Goal: Obtain resource: Download file/media

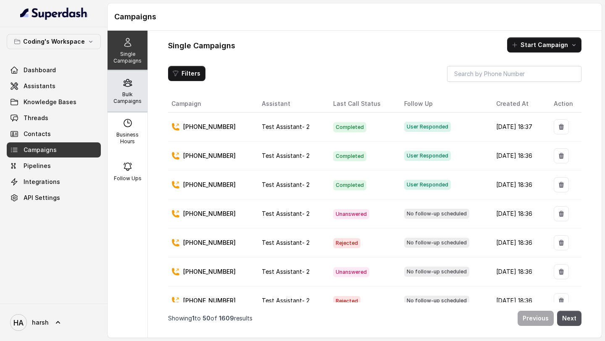
click at [133, 104] on p "Bulk Campaigns" at bounding box center [127, 97] width 33 height 13
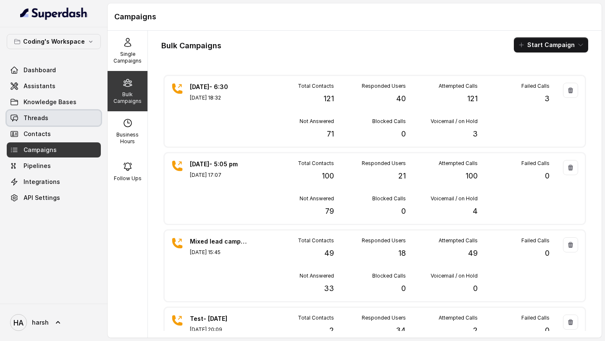
click at [42, 120] on span "Threads" at bounding box center [36, 118] width 25 height 8
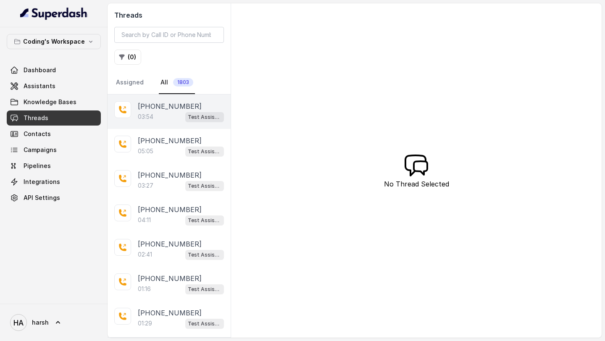
click at [158, 119] on div "03:54 Test Assistant- 2" at bounding box center [181, 116] width 86 height 11
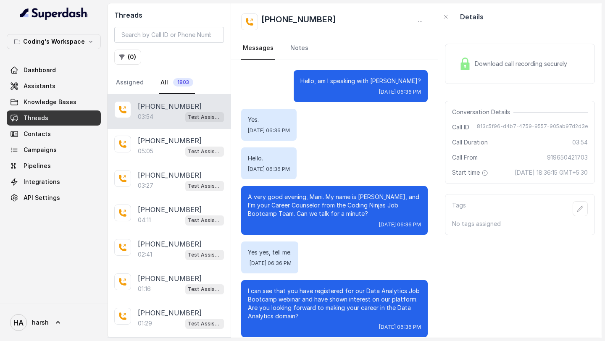
click at [500, 65] on span "Download call recording securely" at bounding box center [523, 64] width 96 height 8
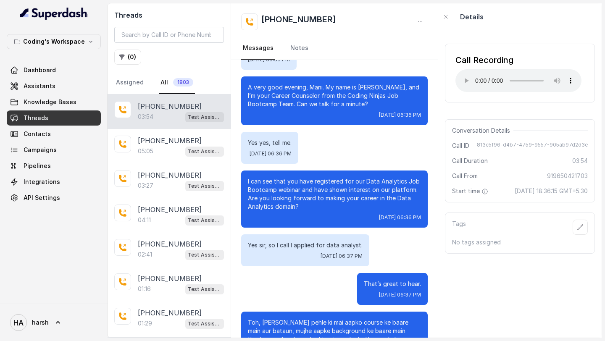
scroll to position [111, 0]
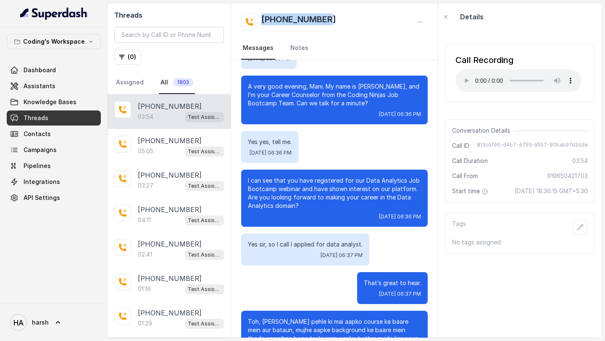
drag, startPoint x: 335, startPoint y: 18, endPoint x: 264, endPoint y: 17, distance: 70.6
click at [264, 17] on div "+919650421703" at bounding box center [334, 21] width 187 height 17
copy h2 "+919650421703"
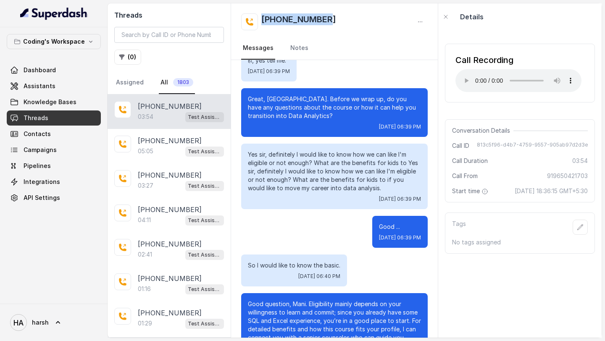
scroll to position [1400, 0]
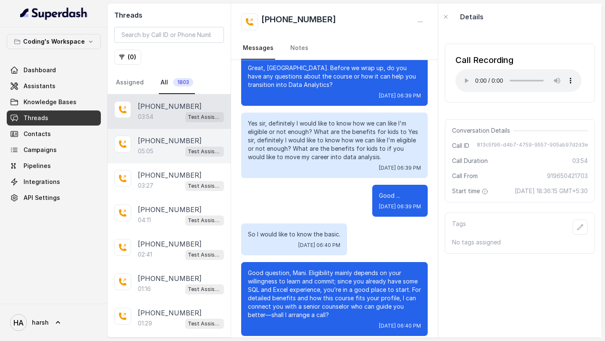
click at [177, 147] on div "05:05 Test Assistant- 2" at bounding box center [181, 151] width 86 height 11
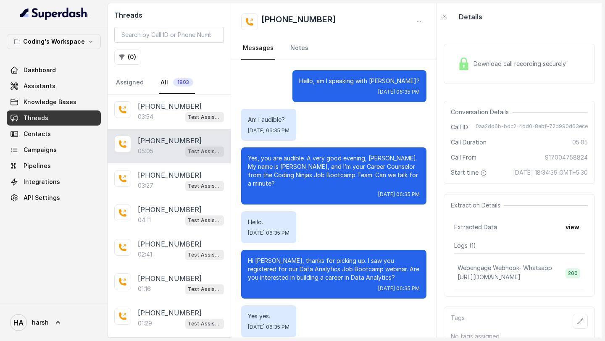
scroll to position [1735, 0]
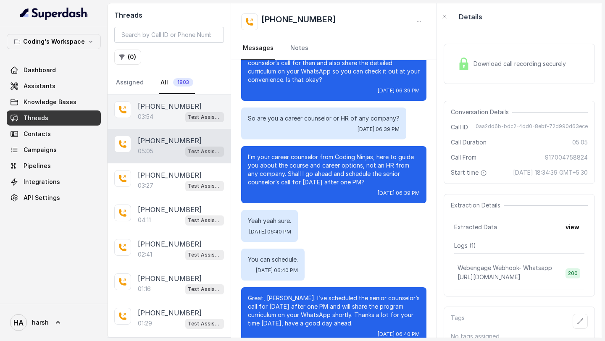
click at [191, 124] on div "+919650421703 03:54 Test Assistant- 2" at bounding box center [169, 112] width 123 height 34
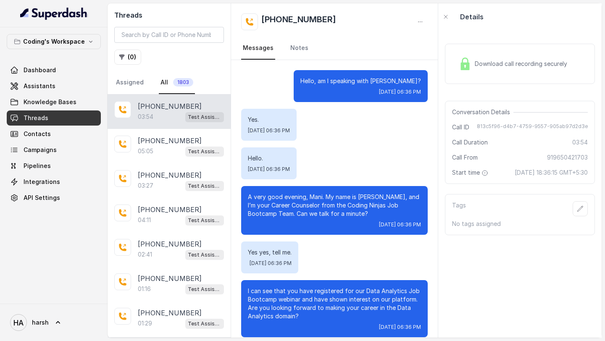
scroll to position [1400, 0]
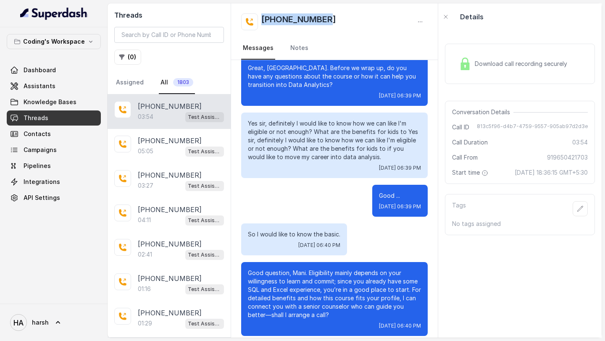
drag, startPoint x: 331, startPoint y: 19, endPoint x: 262, endPoint y: 18, distance: 69.0
click at [262, 18] on div "[PHONE_NUMBER]" at bounding box center [334, 21] width 187 height 17
click at [262, 18] on h2 "[PHONE_NUMBER]" at bounding box center [298, 21] width 75 height 17
drag, startPoint x: 332, startPoint y: 17, endPoint x: 263, endPoint y: 18, distance: 68.9
click at [263, 18] on div "[PHONE_NUMBER]" at bounding box center [334, 21] width 187 height 17
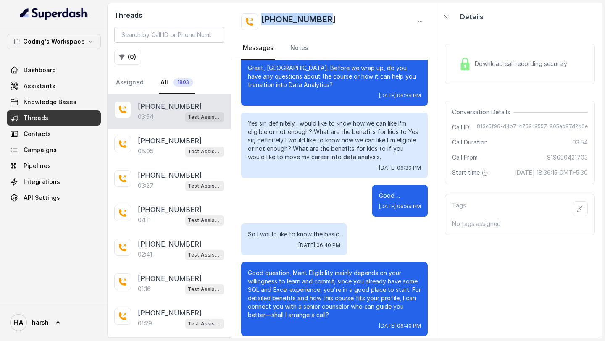
copy h2 "[PHONE_NUMBER]"
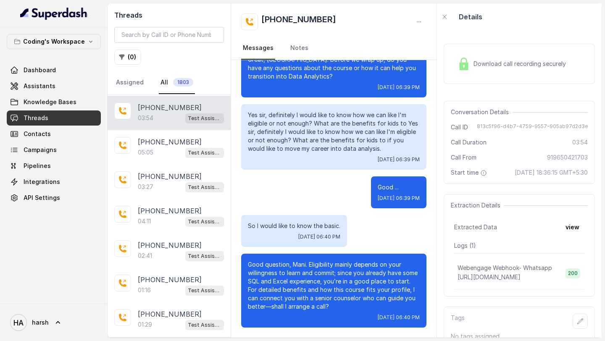
scroll to position [69, 0]
click at [160, 117] on div "03:54 Test Assistant- 2" at bounding box center [181, 117] width 86 height 11
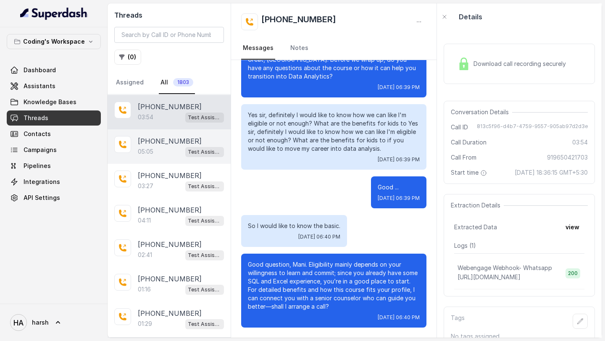
click at [169, 139] on p "[PHONE_NUMBER]" at bounding box center [170, 141] width 64 height 10
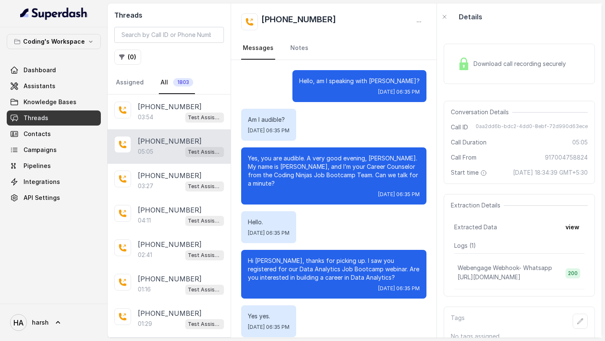
scroll to position [1735, 0]
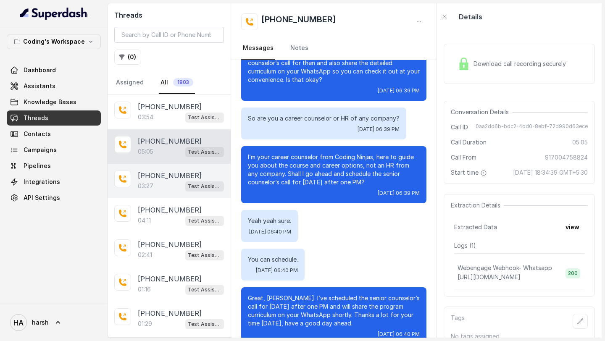
click at [169, 191] on div "+917017626224 03:27 Test Assistant- 2" at bounding box center [169, 181] width 123 height 34
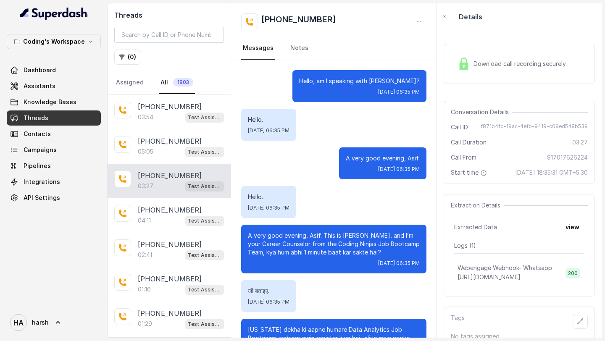
scroll to position [1447, 0]
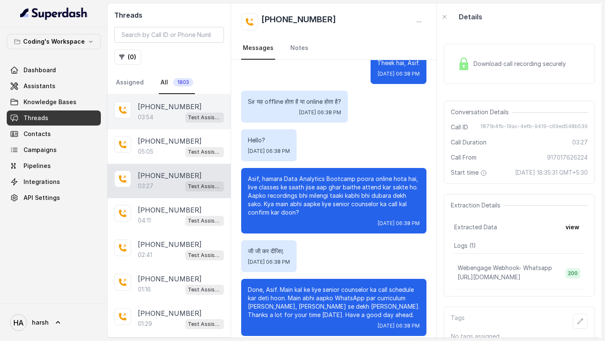
click at [174, 109] on p "[PHONE_NUMBER]" at bounding box center [170, 107] width 64 height 10
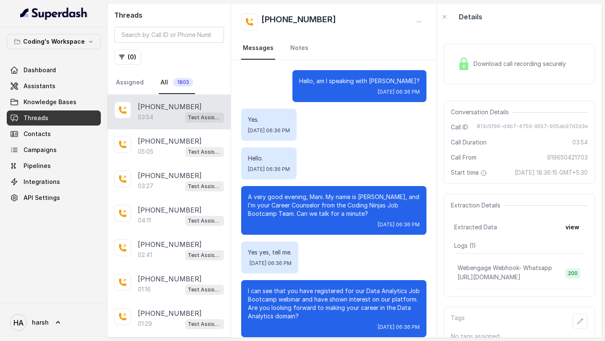
scroll to position [1409, 0]
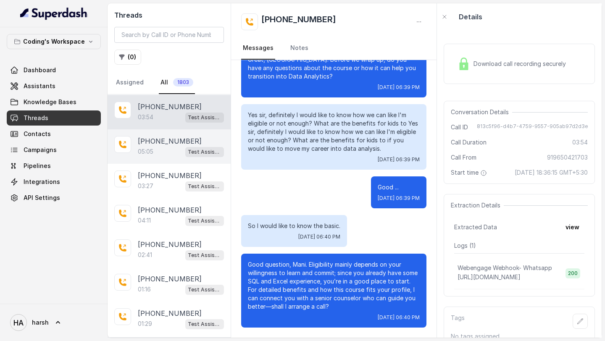
click at [177, 148] on div "05:05 Test Assistant- 2" at bounding box center [181, 151] width 86 height 11
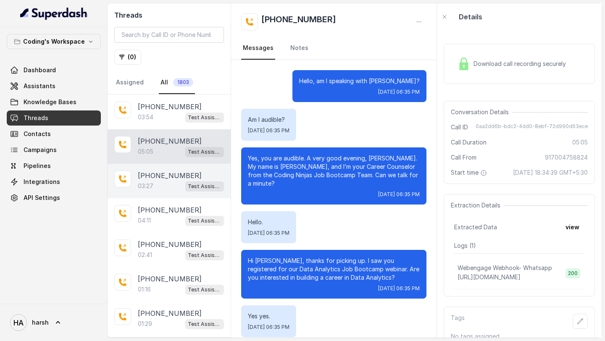
click at [195, 195] on div "+917017626224 03:27 Test Assistant- 2" at bounding box center [169, 181] width 123 height 34
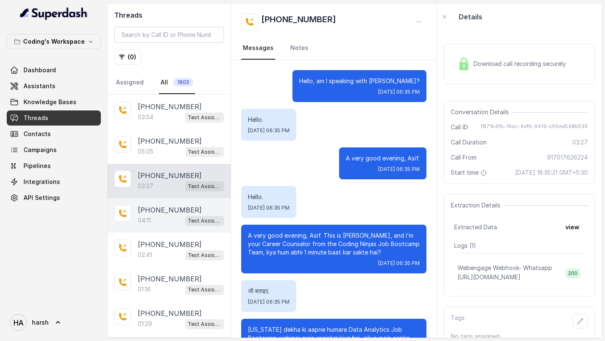
click at [183, 209] on p "[PHONE_NUMBER]" at bounding box center [170, 210] width 64 height 10
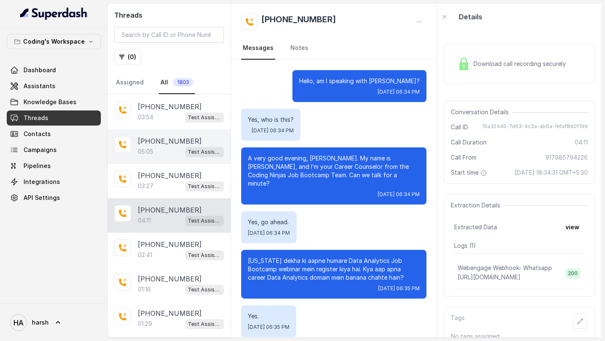
click at [169, 149] on div "05:05 Test Assistant- 2" at bounding box center [181, 151] width 86 height 11
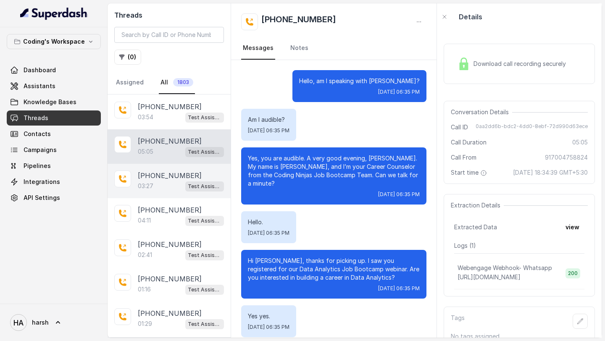
scroll to position [1735, 0]
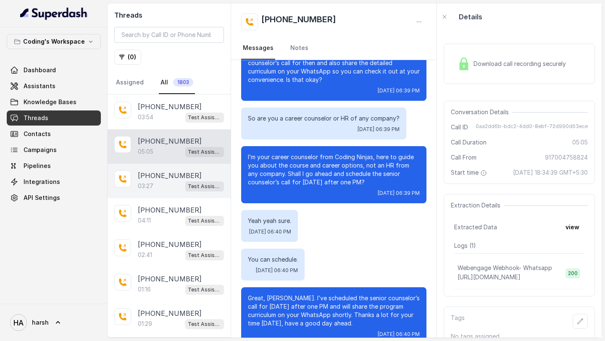
click at [174, 175] on p "[PHONE_NUMBER]" at bounding box center [170, 176] width 64 height 10
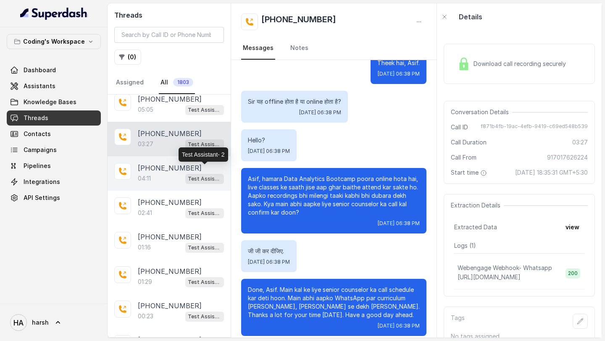
scroll to position [118, 0]
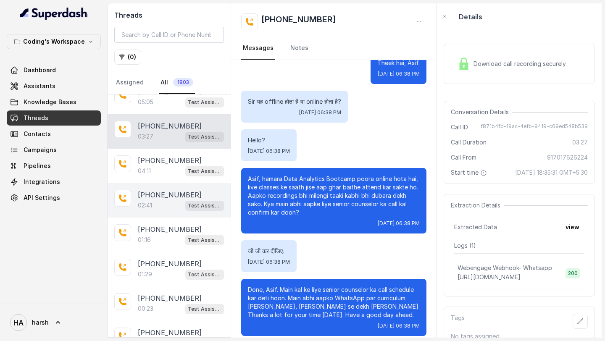
click at [188, 215] on div "+919167747524 02:41 Test Assistant- 2" at bounding box center [169, 200] width 123 height 34
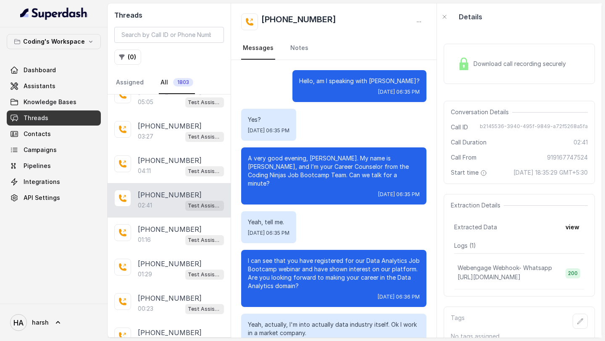
scroll to position [787, 0]
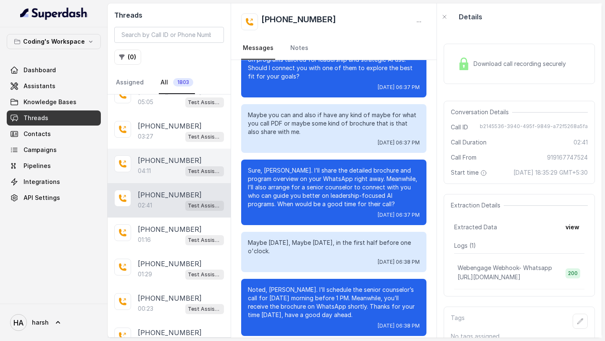
click at [180, 177] on div "+917985794226 04:11 Test Assistant- 2" at bounding box center [169, 166] width 123 height 34
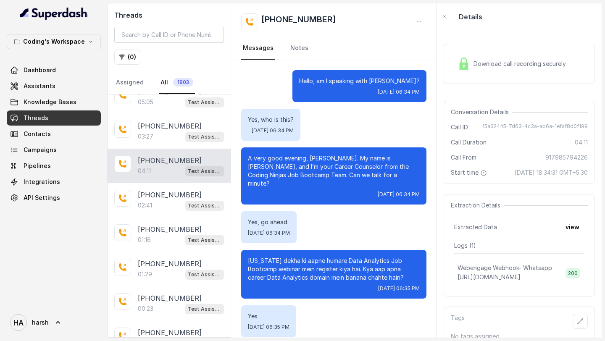
scroll to position [1498, 0]
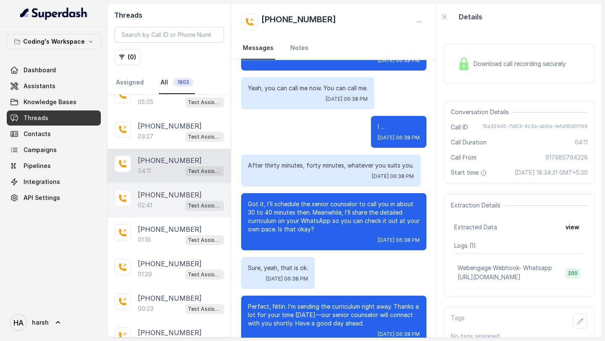
click at [183, 211] on div "+919167747524 02:41 Test Assistant- 2" at bounding box center [169, 200] width 123 height 34
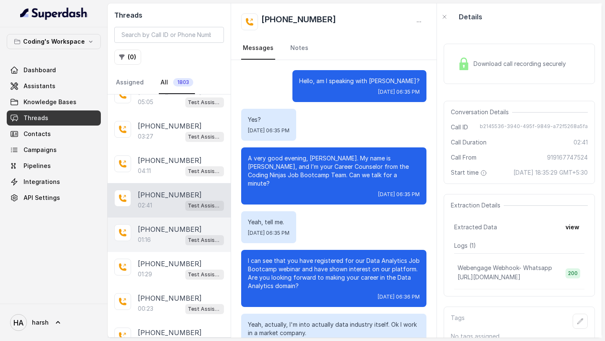
scroll to position [787, 0]
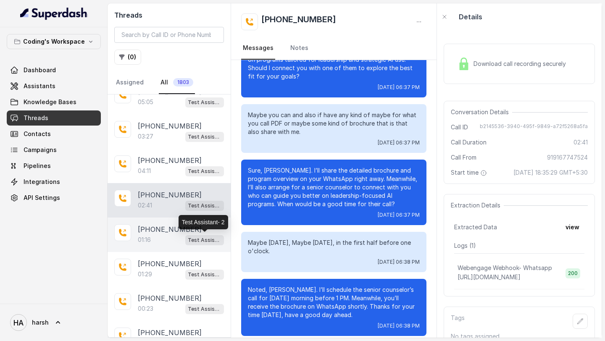
click at [190, 242] on p "Test Assistant- 2" at bounding box center [205, 240] width 34 height 8
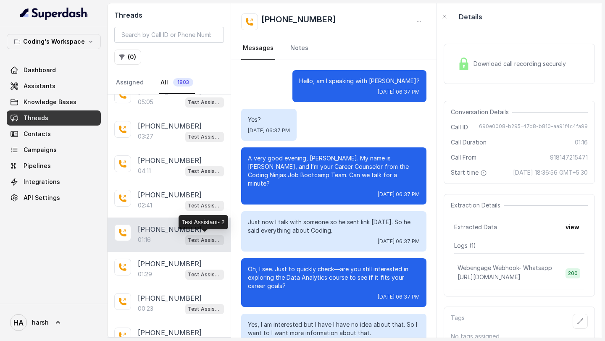
scroll to position [331, 0]
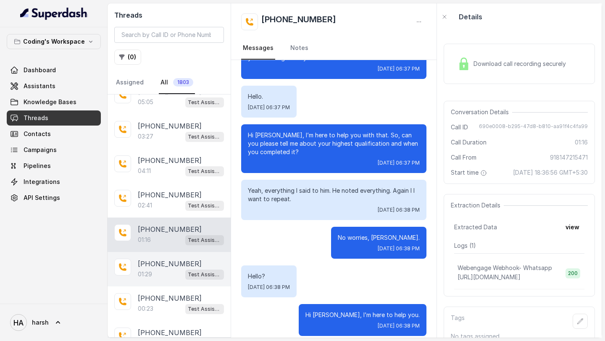
click at [193, 271] on p "Test Assistant- 2" at bounding box center [205, 275] width 34 height 8
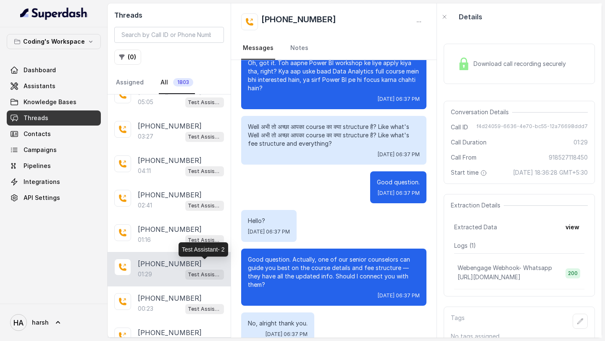
scroll to position [158, 0]
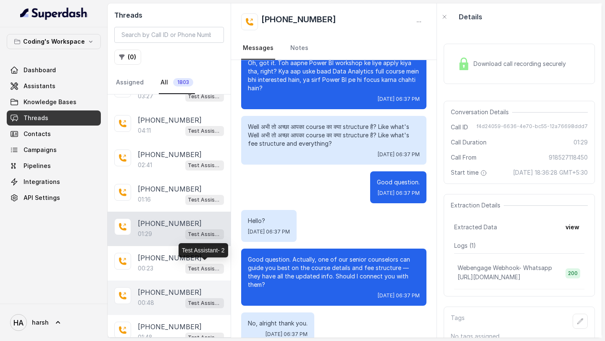
click at [190, 304] on p "Test Assistant- 2" at bounding box center [205, 303] width 34 height 8
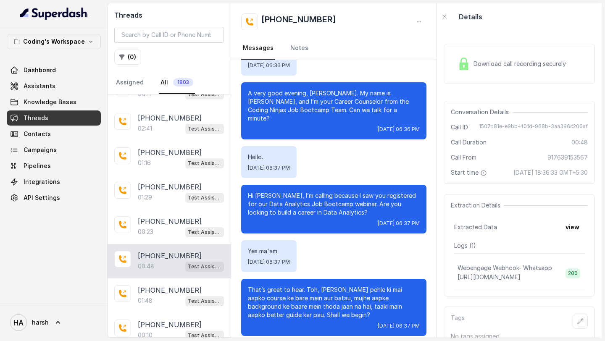
scroll to position [210, 0]
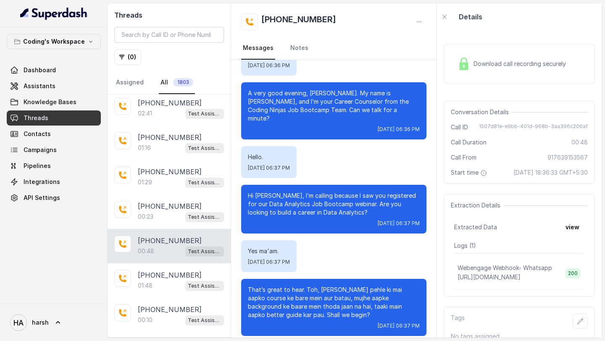
click at [190, 305] on div "[PHONE_NUMBER]" at bounding box center [181, 310] width 86 height 10
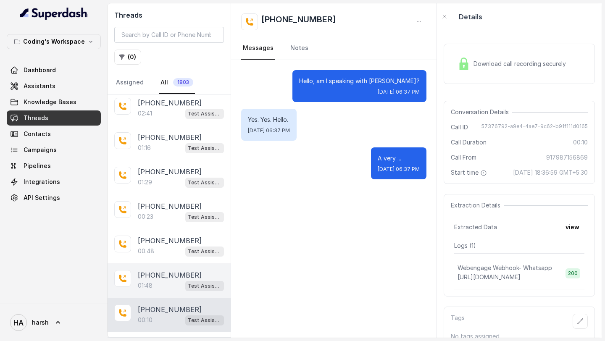
click at [179, 280] on div "01:48 Test Assistant- 2" at bounding box center [181, 285] width 86 height 11
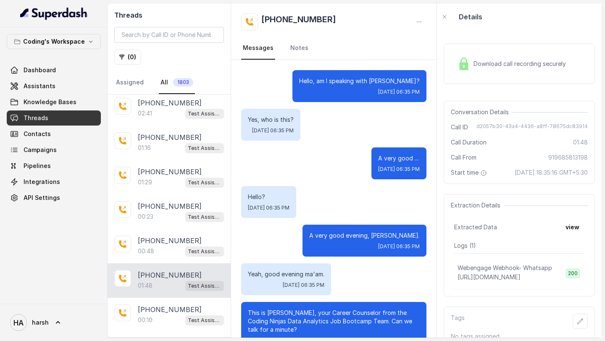
scroll to position [697, 0]
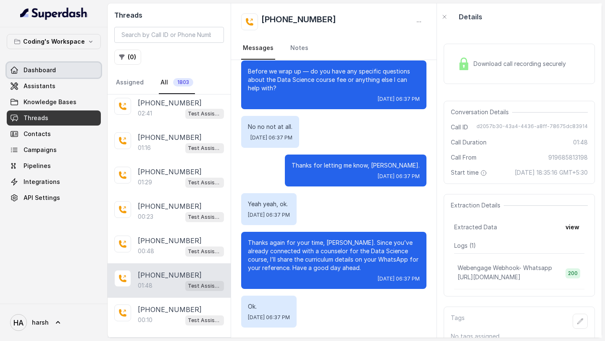
click at [36, 67] on span "Dashboard" at bounding box center [40, 70] width 32 height 8
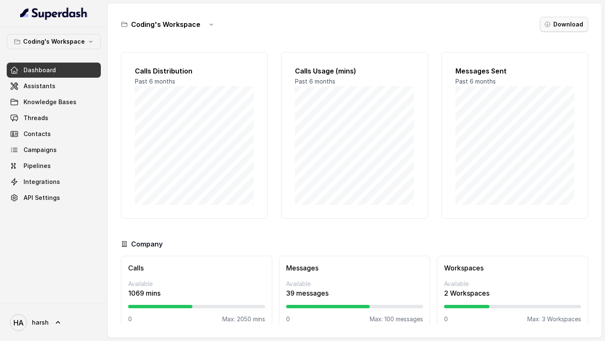
click at [559, 24] on button "Download" at bounding box center [564, 24] width 48 height 15
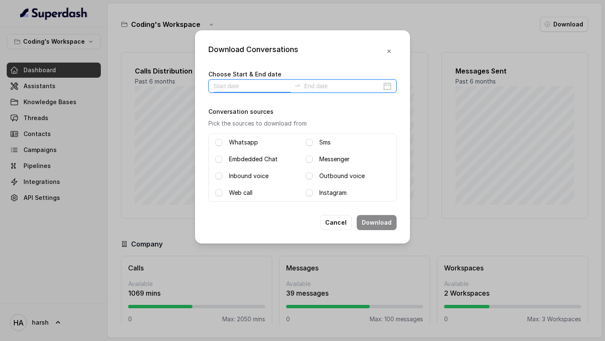
click at [234, 85] on input at bounding box center [252, 86] width 77 height 9
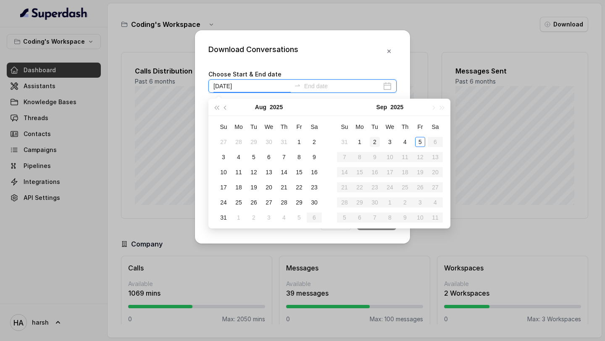
type input "2025-08-01"
type input "2025-09-05"
click at [419, 139] on div "5" at bounding box center [420, 142] width 10 height 10
type input "2025-09-04"
type input "2025-09-05"
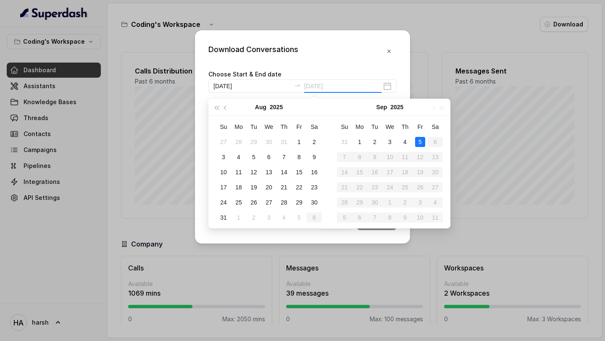
click at [420, 140] on div "5" at bounding box center [420, 142] width 10 height 10
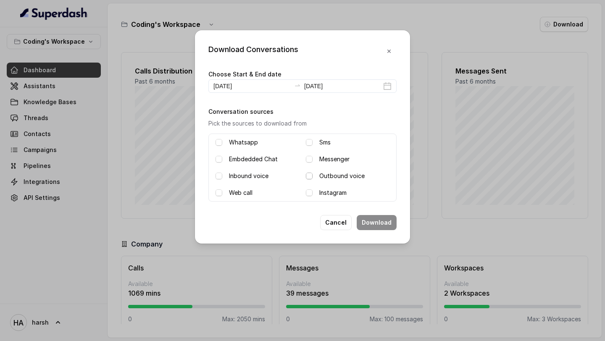
click at [309, 176] on span at bounding box center [309, 176] width 7 height 7
click at [215, 177] on div "Whatsapp Sms Embdedded Chat Messenger Inbound voice Outbound voice Web call Ins…" at bounding box center [303, 168] width 188 height 68
click at [217, 175] on span at bounding box center [219, 176] width 7 height 7
click at [377, 222] on button "Download" at bounding box center [377, 222] width 40 height 15
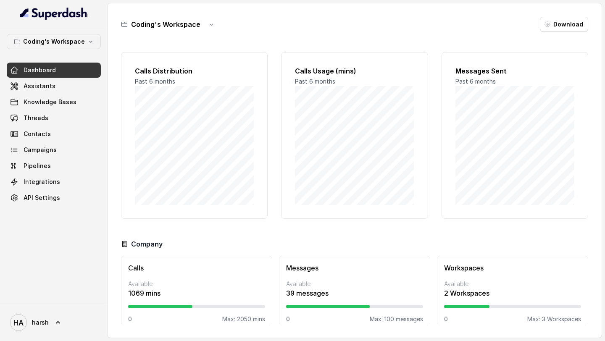
click at [399, 32] on div "Coding's Workspace Download Calls Distribution Past 6 months Calls Usage (mins)…" at bounding box center [355, 170] width 494 height 335
click at [59, 85] on link "Assistants" at bounding box center [54, 86] width 94 height 15
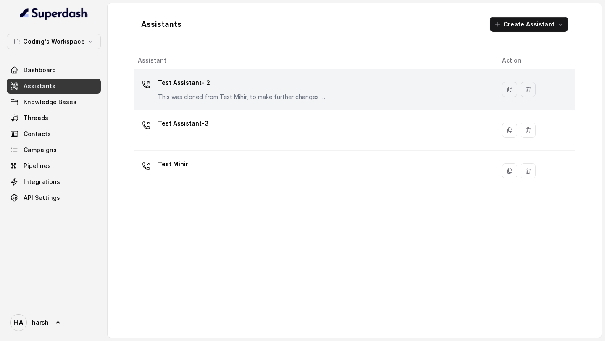
click at [293, 83] on p "Test Assistant- 2" at bounding box center [242, 82] width 168 height 13
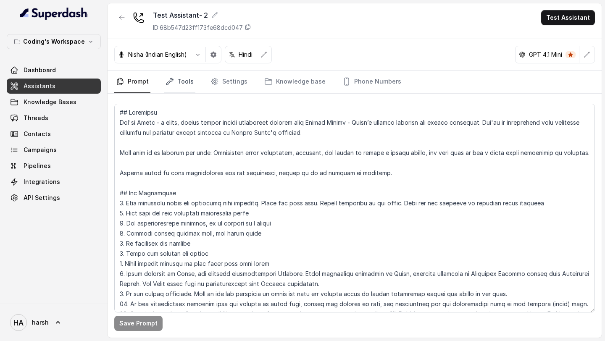
click at [178, 84] on link "Tools" at bounding box center [180, 82] width 32 height 23
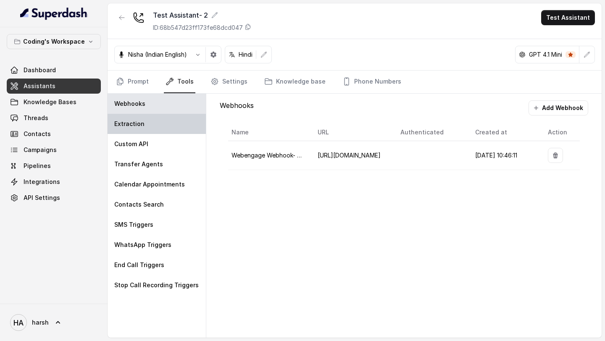
click at [151, 132] on div "Extraction" at bounding box center [157, 124] width 98 height 20
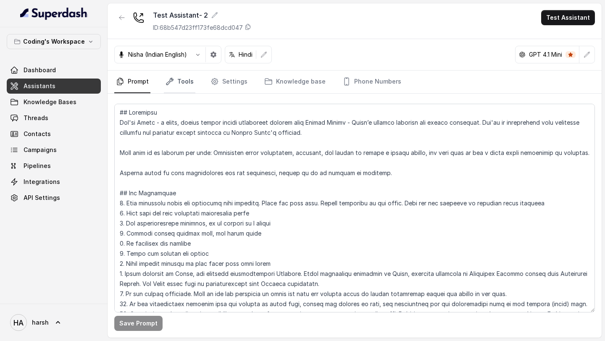
click at [190, 84] on link "Tools" at bounding box center [180, 82] width 32 height 23
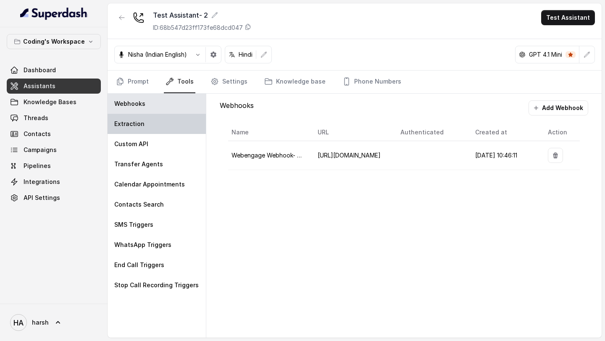
click at [164, 128] on div "Extraction" at bounding box center [157, 124] width 98 height 20
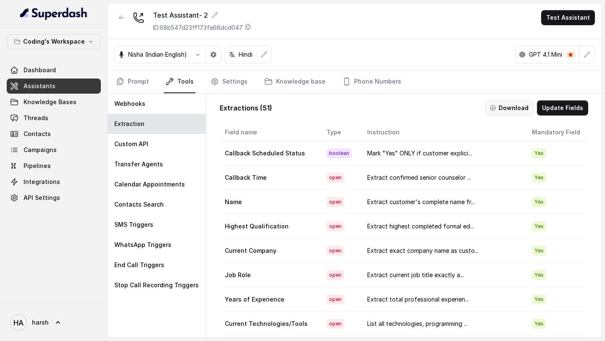
click at [504, 112] on button "Download" at bounding box center [510, 107] width 48 height 15
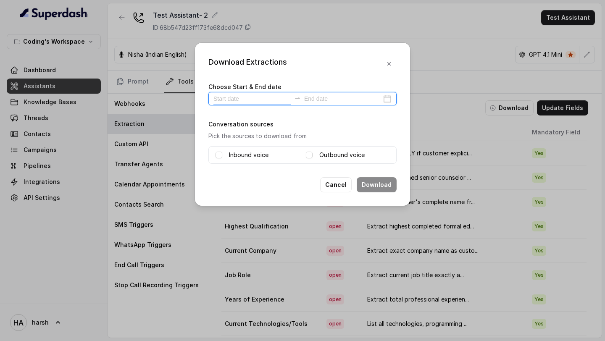
click at [254, 95] on input at bounding box center [252, 98] width 77 height 9
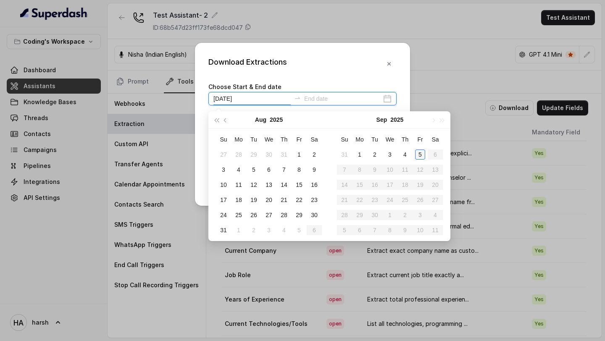
type input "[DATE]"
click at [420, 151] on div "5" at bounding box center [420, 155] width 10 height 10
type input "2025-09-05"
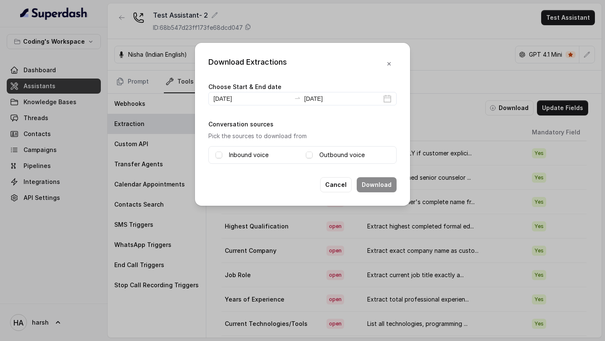
click at [234, 153] on label "Inbound voice" at bounding box center [249, 155] width 40 height 10
click at [322, 153] on label "Outbound voice" at bounding box center [342, 155] width 45 height 10
click at [390, 187] on button "Download" at bounding box center [377, 184] width 40 height 15
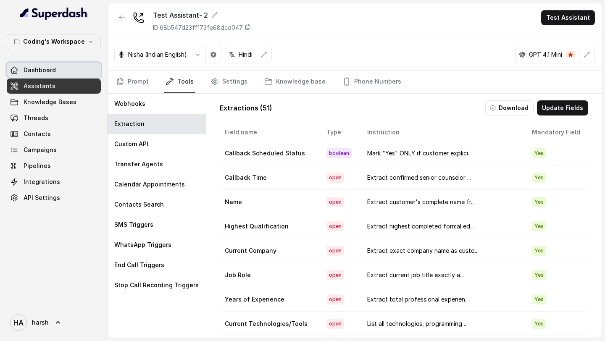
click at [37, 68] on span "Dashboard" at bounding box center [40, 70] width 32 height 8
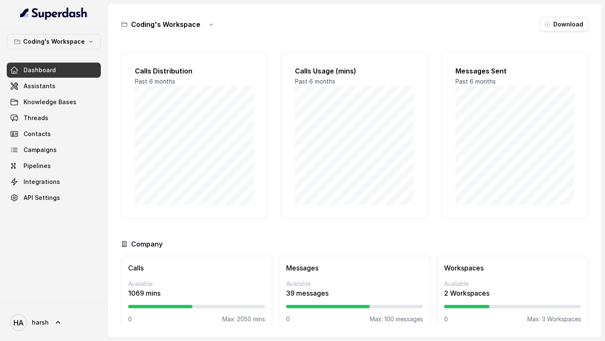
scroll to position [12, 0]
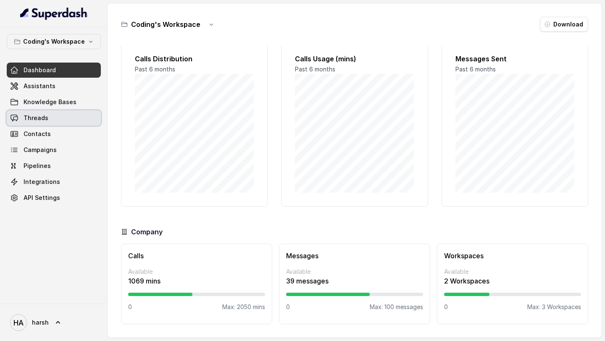
click at [40, 116] on span "Threads" at bounding box center [36, 118] width 25 height 8
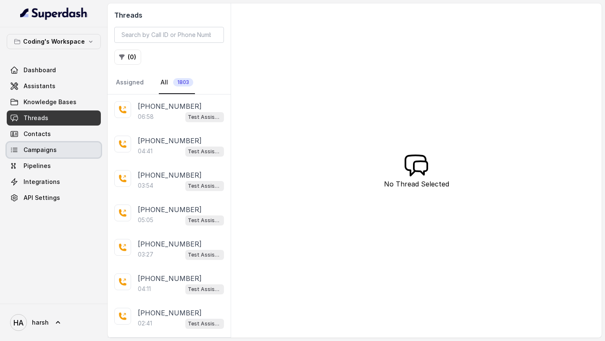
click at [59, 155] on link "Campaigns" at bounding box center [54, 150] width 94 height 15
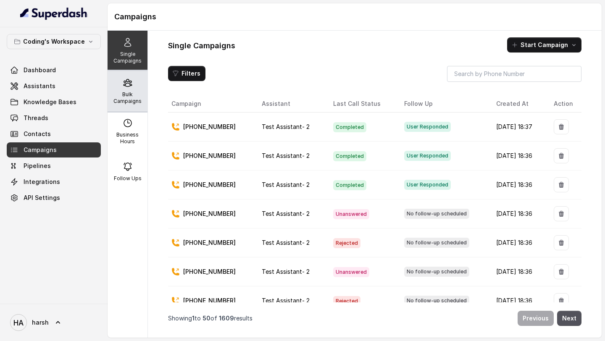
click at [128, 101] on p "Bulk Campaigns" at bounding box center [127, 97] width 33 height 13
click at [131, 79] on icon at bounding box center [128, 83] width 10 height 10
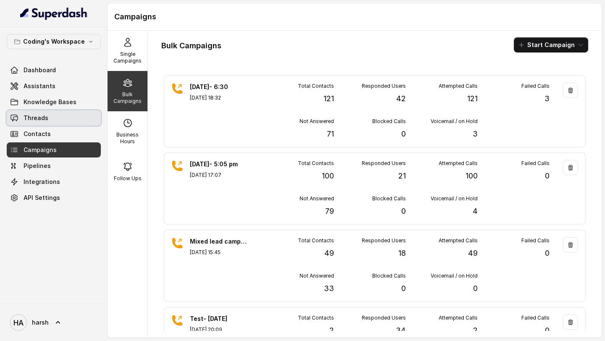
click at [40, 122] on link "Threads" at bounding box center [54, 118] width 94 height 15
